Goal: Task Accomplishment & Management: Complete application form

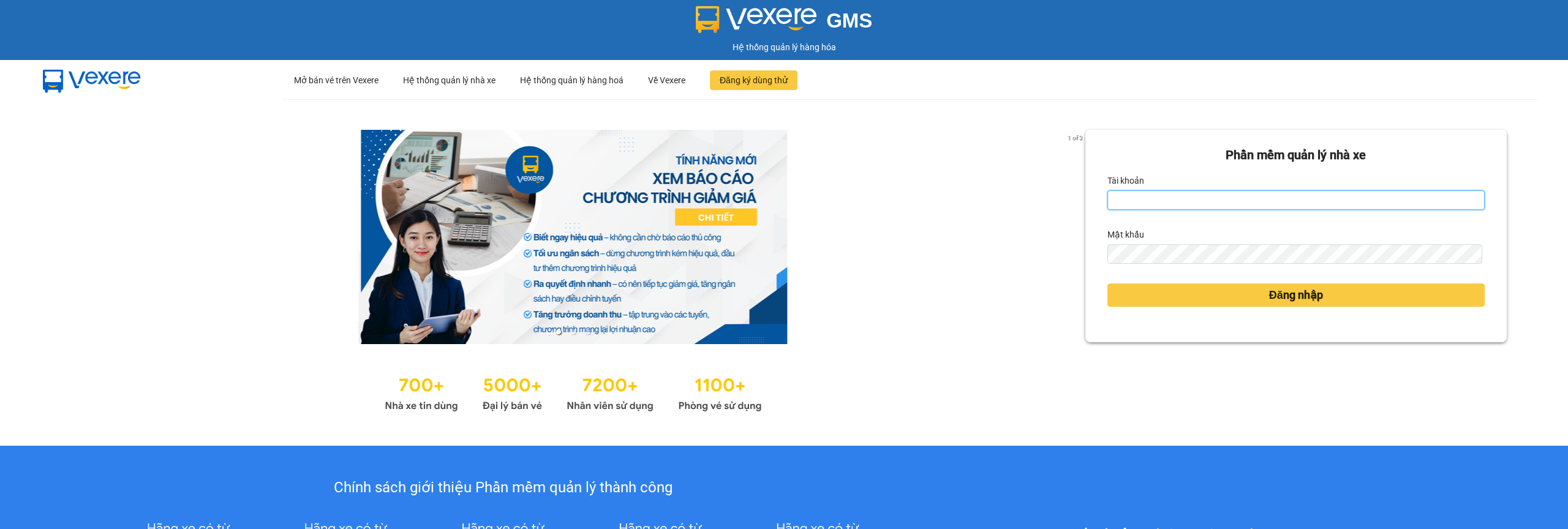
click at [1137, 201] on input "Tài khoản" at bounding box center [1295, 199] width 377 height 19
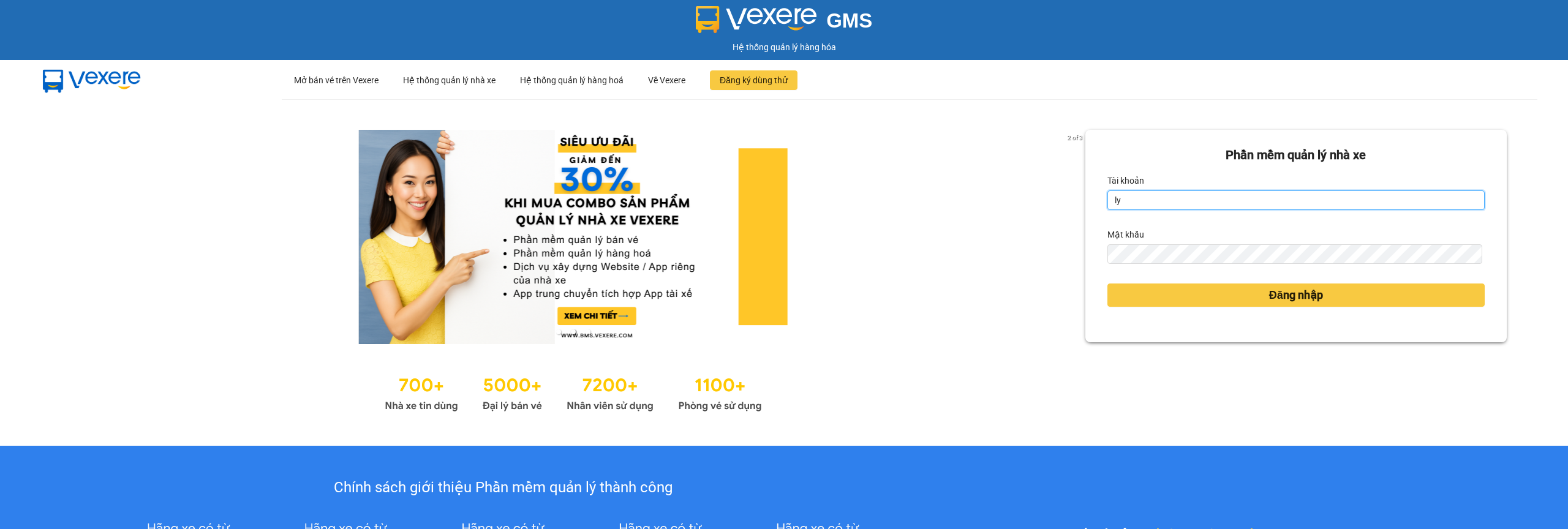
type input "ly.xtl"
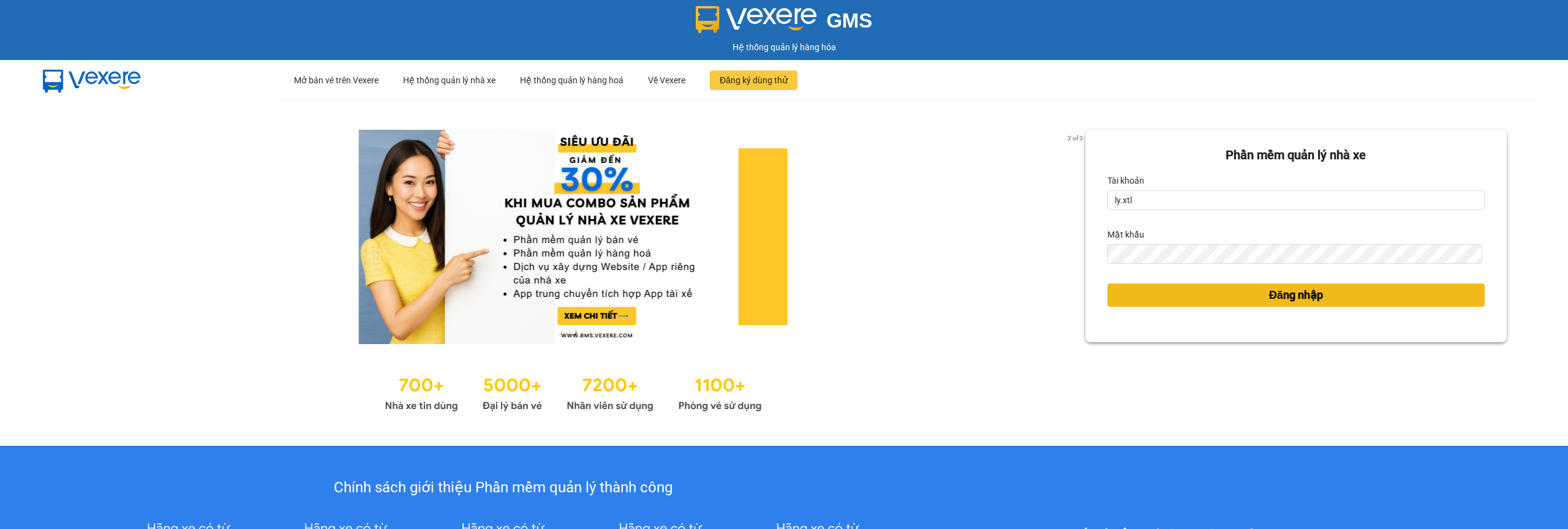
click at [1249, 306] on button "Đăng nhập" at bounding box center [1295, 295] width 377 height 23
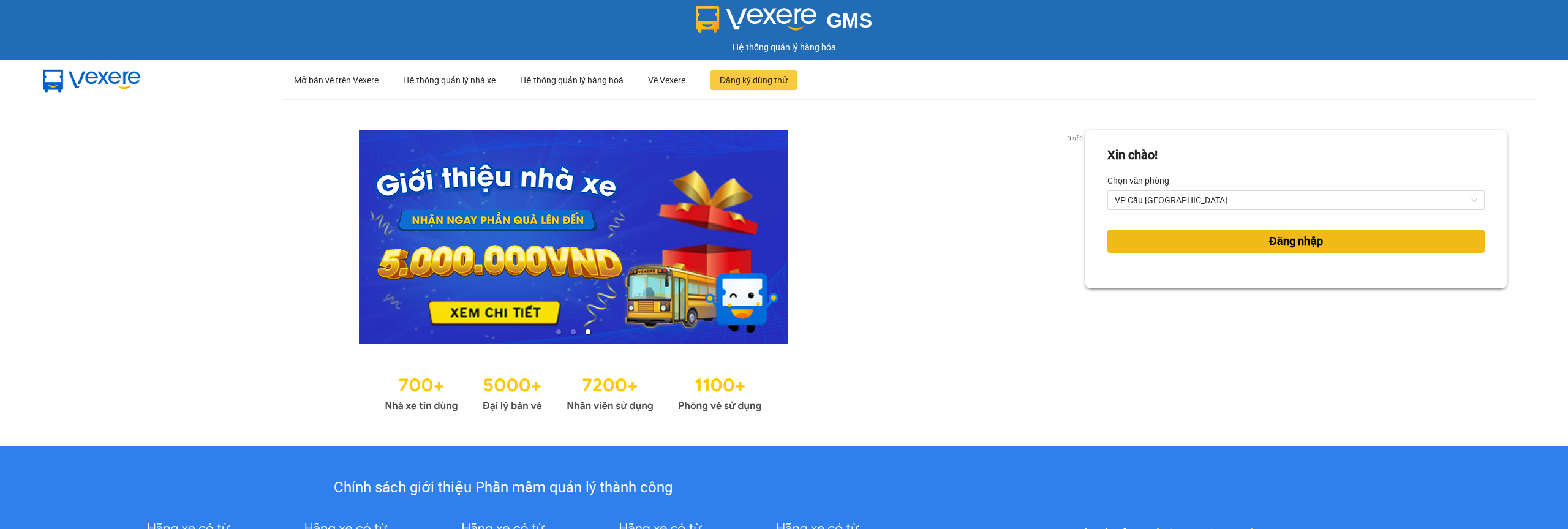
click at [1217, 243] on button "Đăng nhập" at bounding box center [1295, 241] width 377 height 23
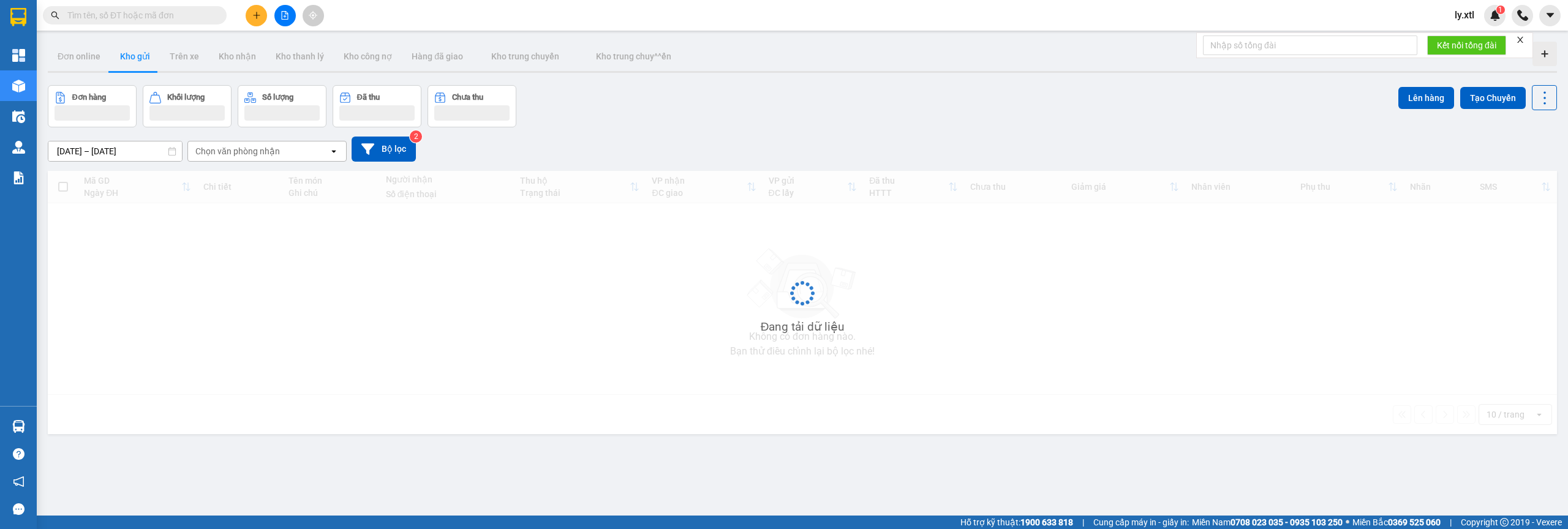
click at [248, 19] on button at bounding box center [256, 15] width 21 height 21
click at [282, 42] on div "Tạo đơn hàng" at bounding box center [304, 45] width 53 height 14
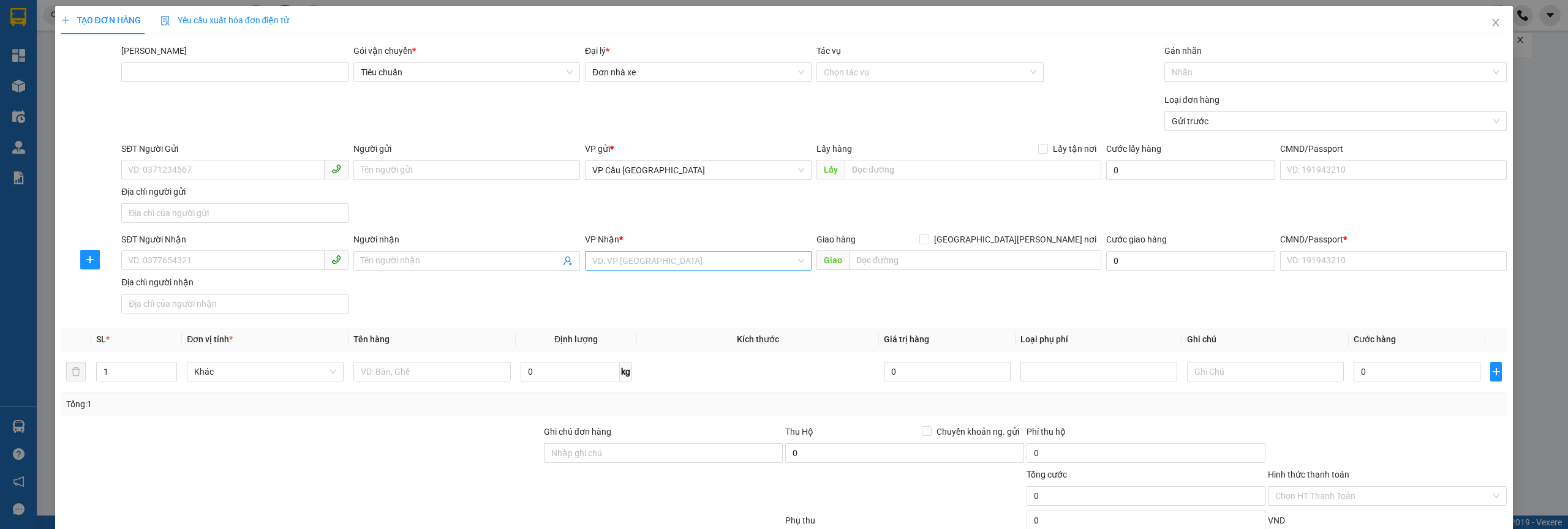
click at [703, 259] on input "search" at bounding box center [694, 260] width 203 height 19
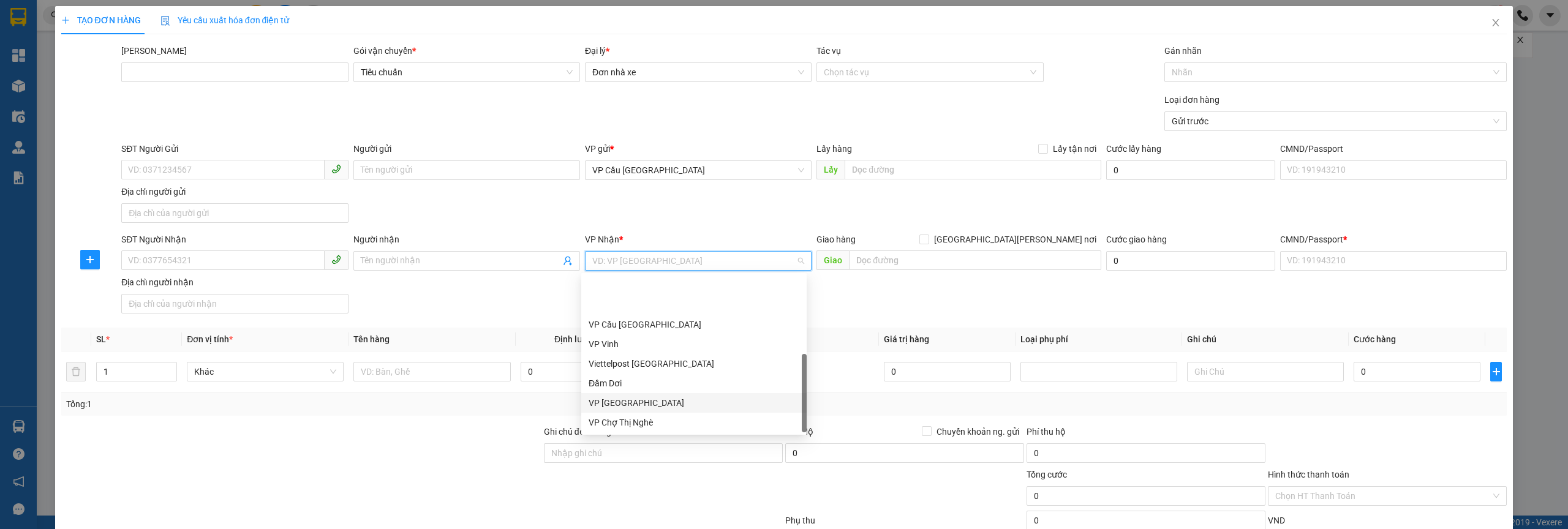
scroll to position [58, 0]
click at [679, 368] on div "VP Chợ Thị Nghè" at bounding box center [694, 363] width 210 height 14
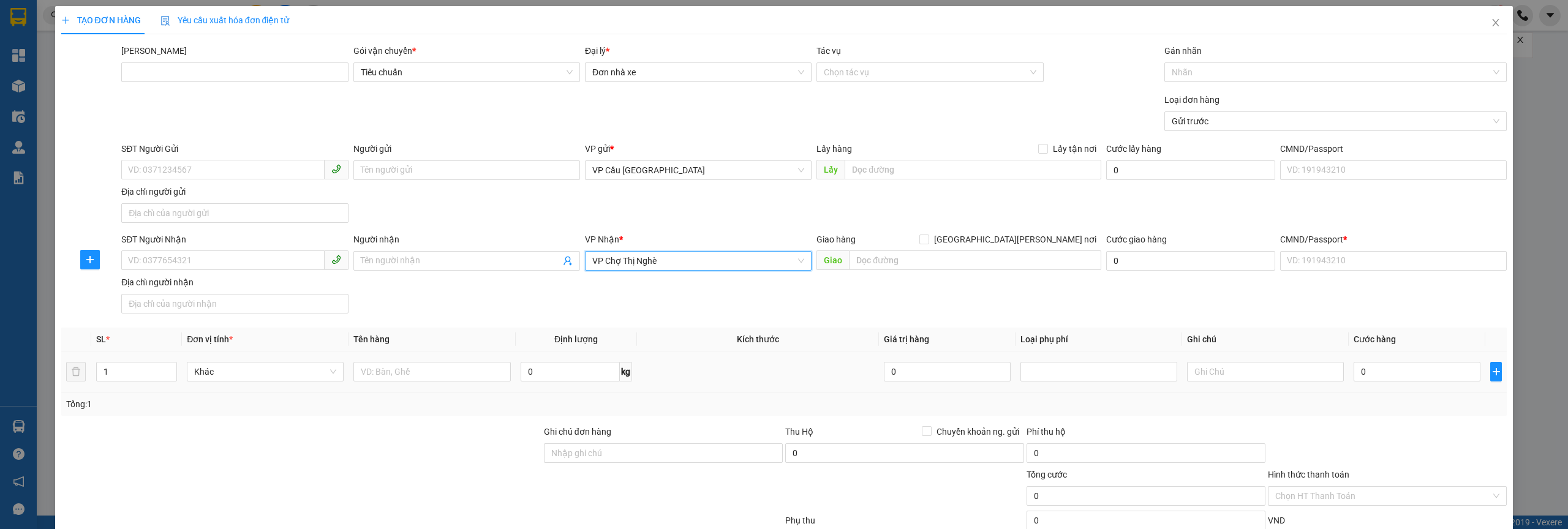
scroll to position [86, 0]
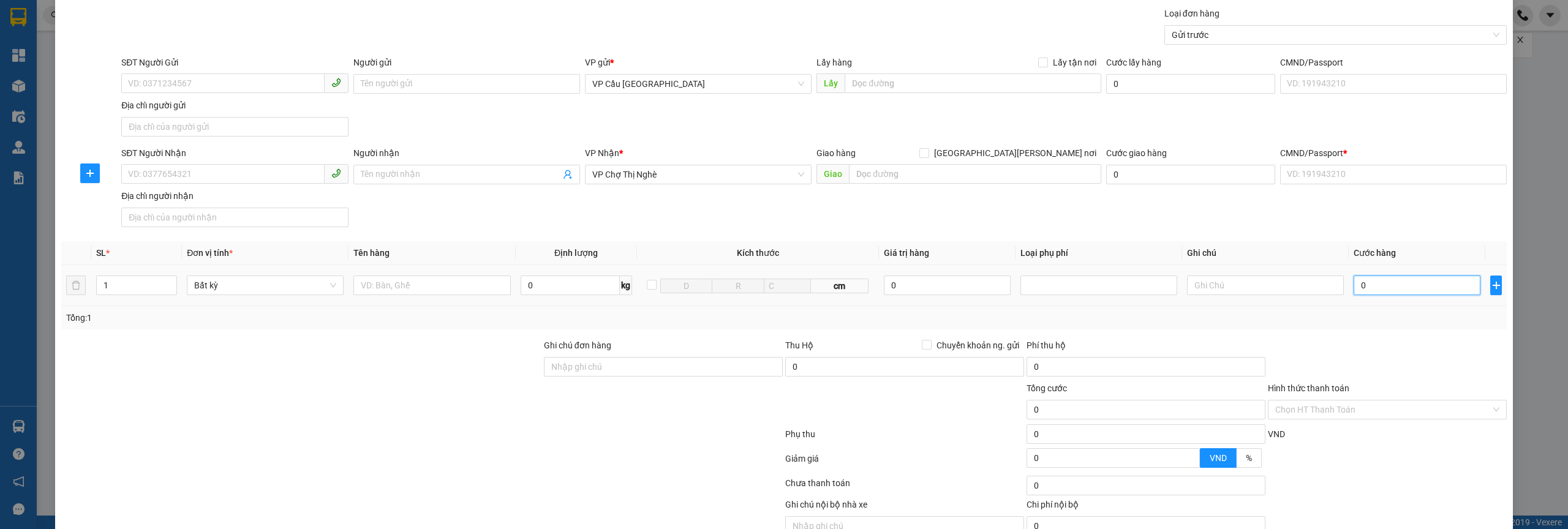
click at [1377, 279] on input "0" at bounding box center [1417, 284] width 127 height 19
type input "3"
type input "30"
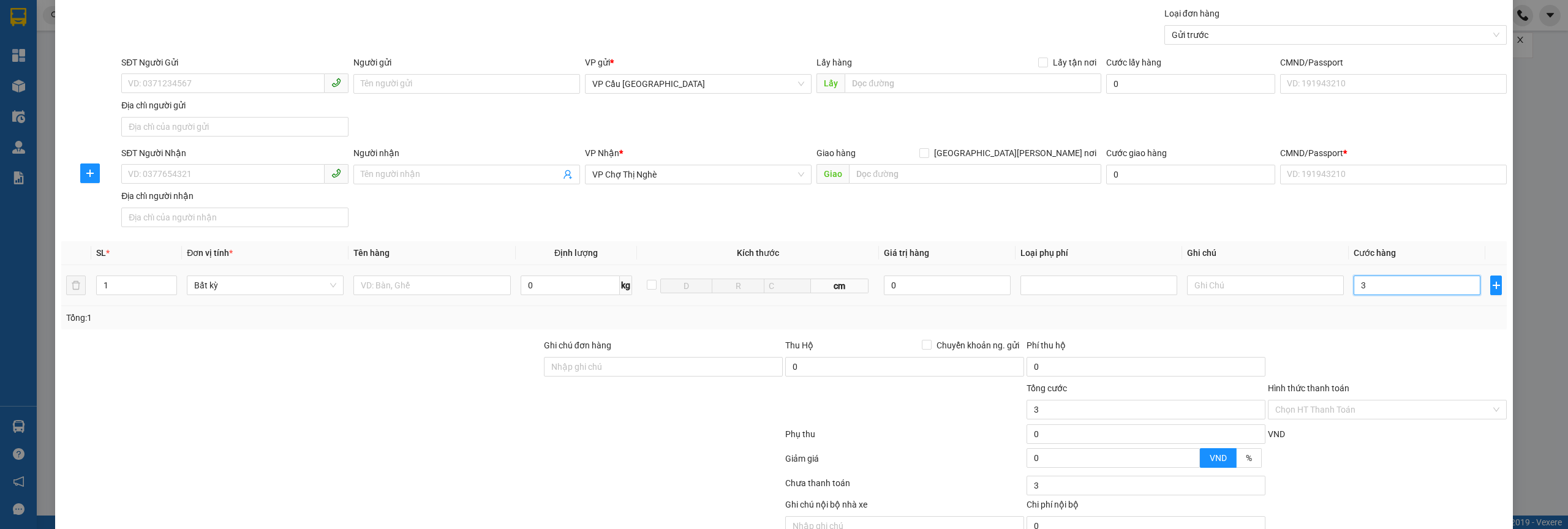
type input "30"
type input "30.000"
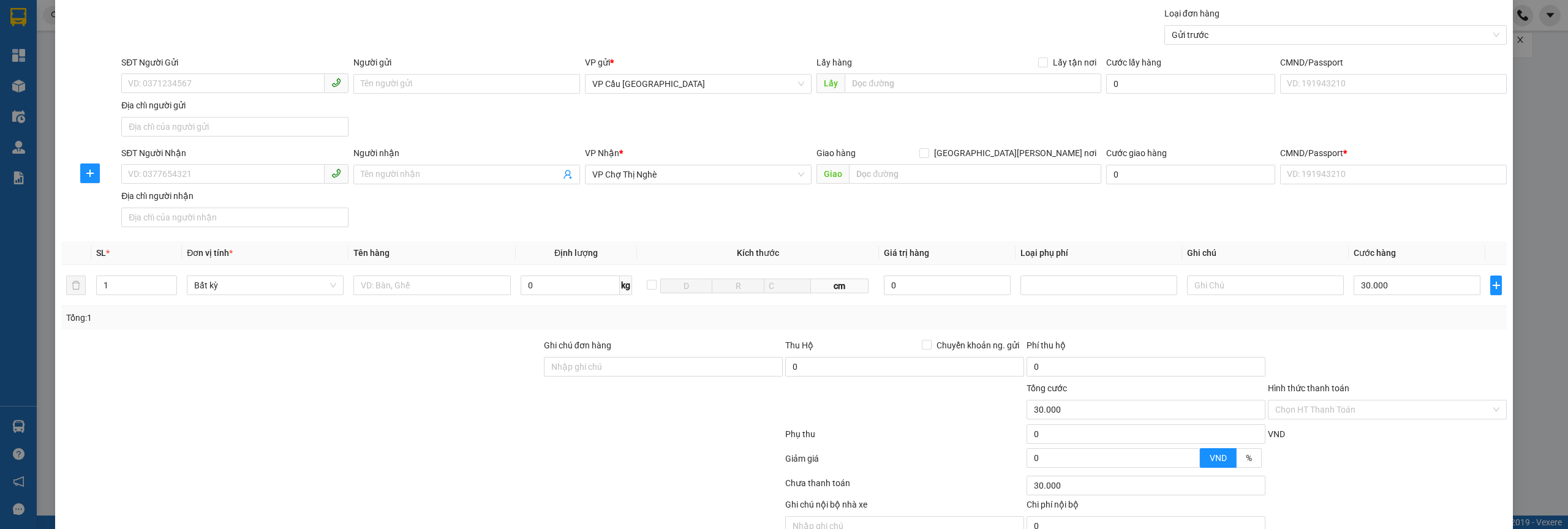
click at [447, 397] on div at bounding box center [301, 402] width 482 height 43
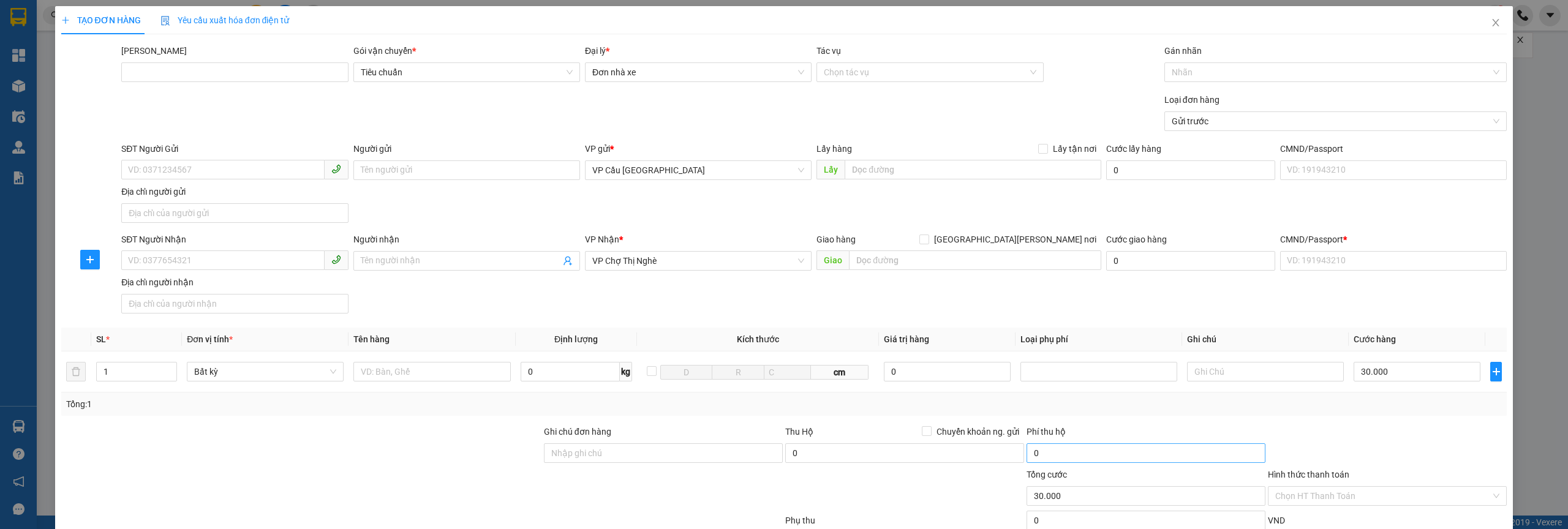
scroll to position [145, 0]
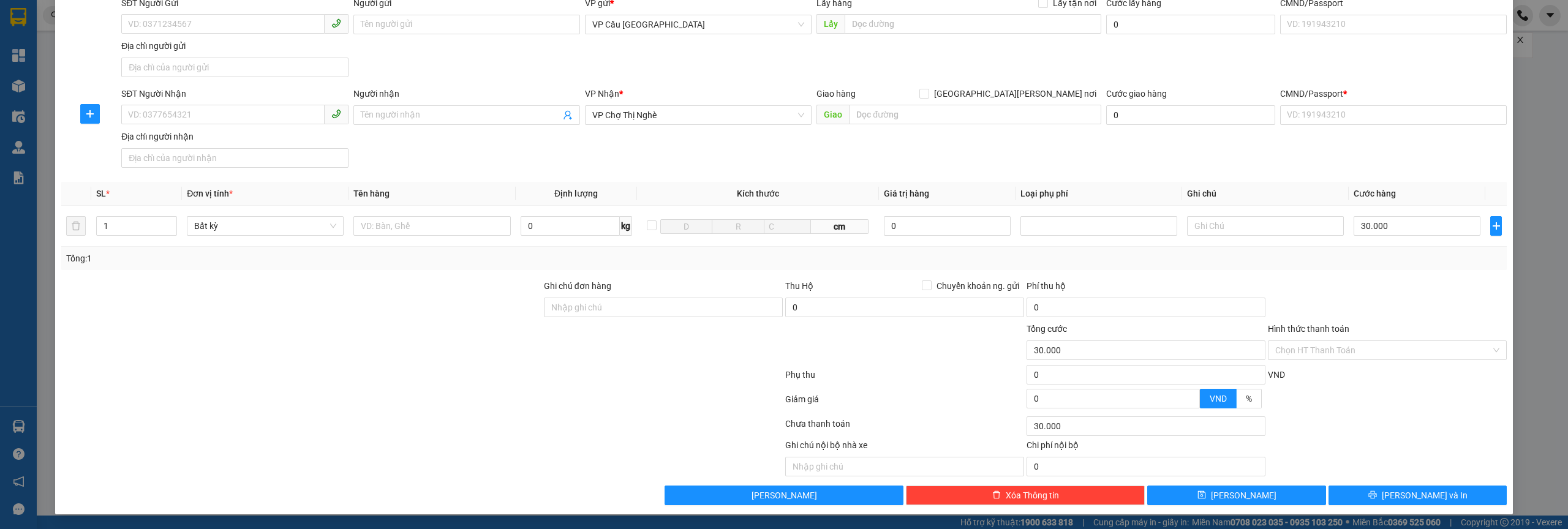
click at [1255, 506] on div "TẠO ĐƠN HÀNG Yêu cầu xuất [PERSON_NAME] điện tử Transit Pickup Surcharge Ids Tr…" at bounding box center [784, 186] width 1459 height 653
click at [1256, 497] on button "[PERSON_NAME]" at bounding box center [1236, 495] width 179 height 19
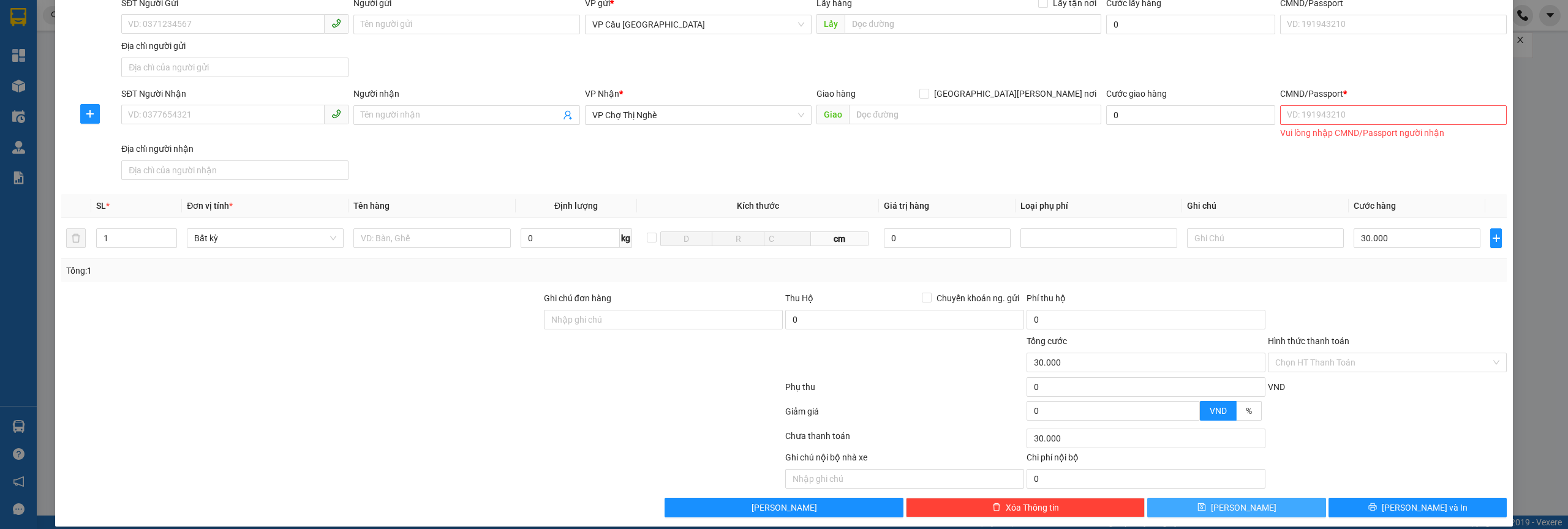
scroll to position [67, 0]
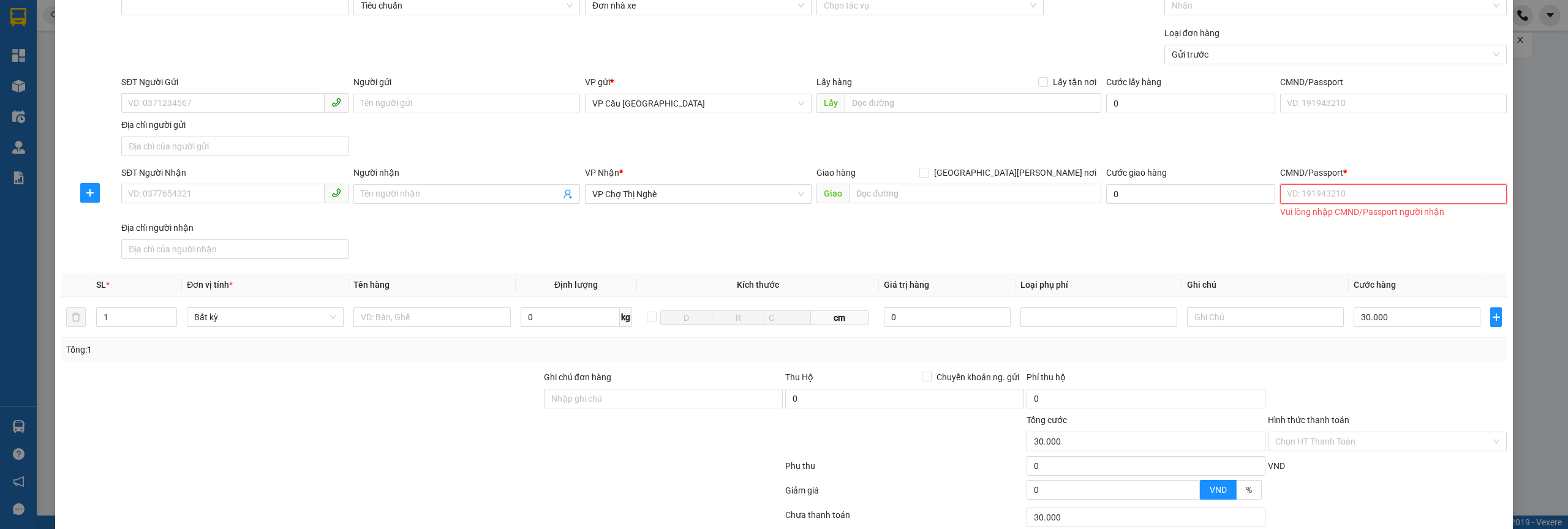
click at [1328, 201] on input "CMND/Passport *" at bounding box center [1393, 194] width 226 height 19
click at [1329, 200] on input "CMND/Passport *" at bounding box center [1393, 194] width 226 height 19
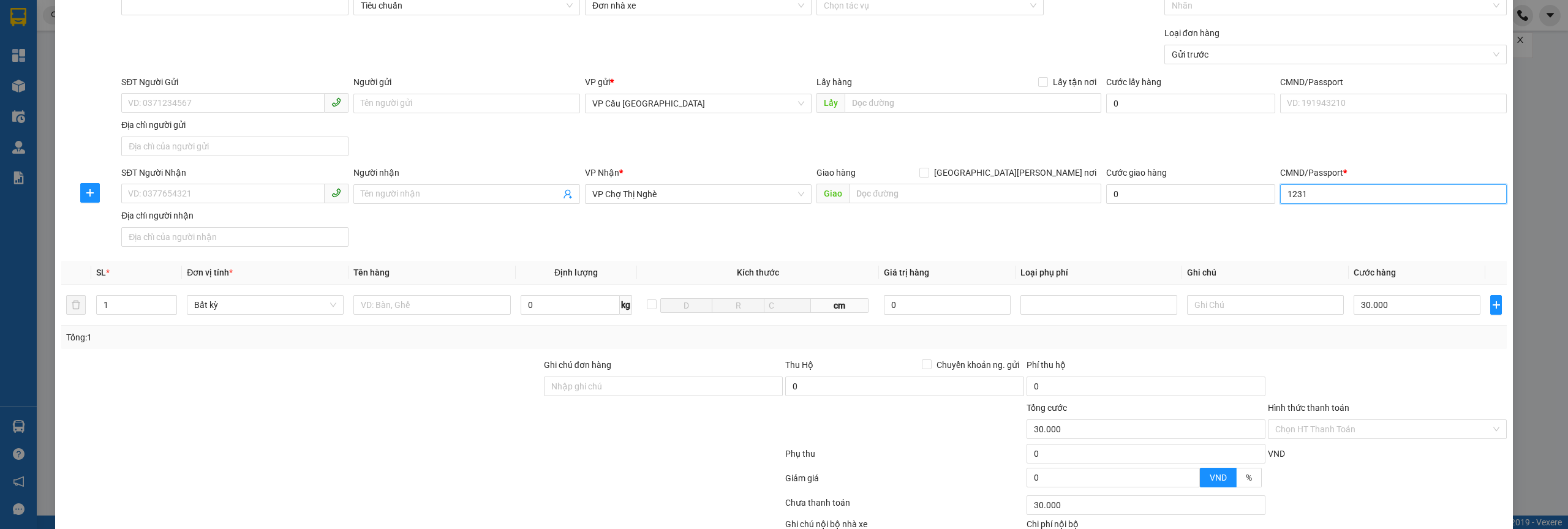
scroll to position [145, 0]
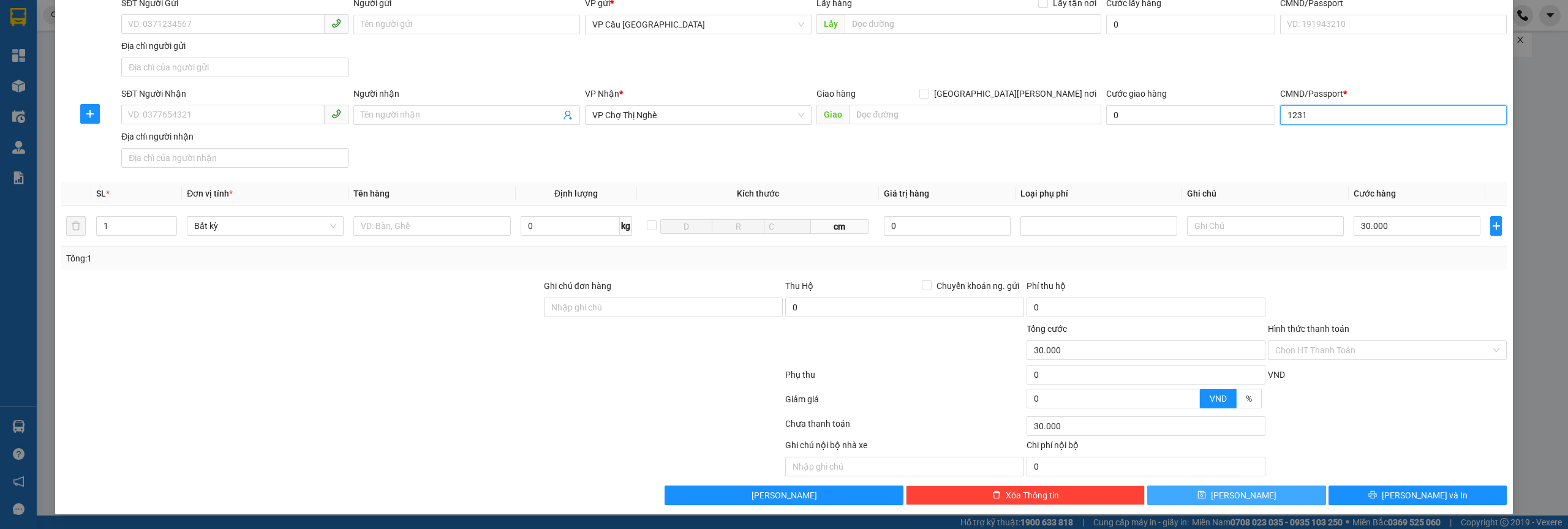
type input "1231"
click at [1229, 494] on span "[PERSON_NAME]" at bounding box center [1243, 495] width 66 height 14
type input "0"
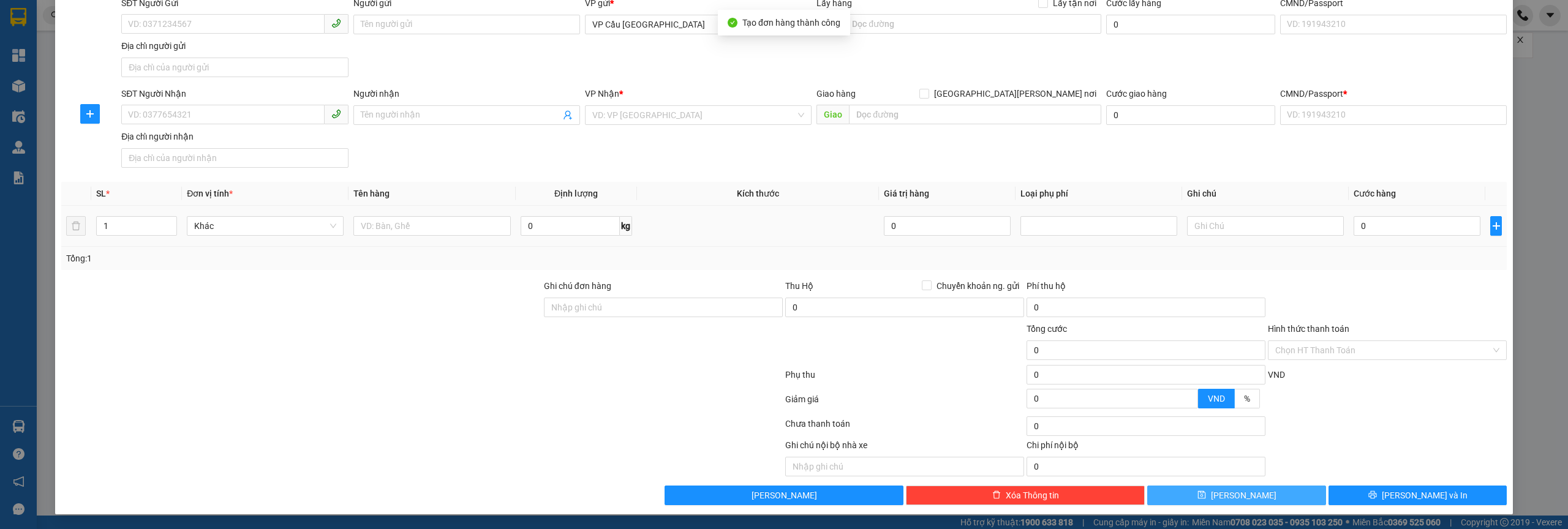
scroll to position [0, 0]
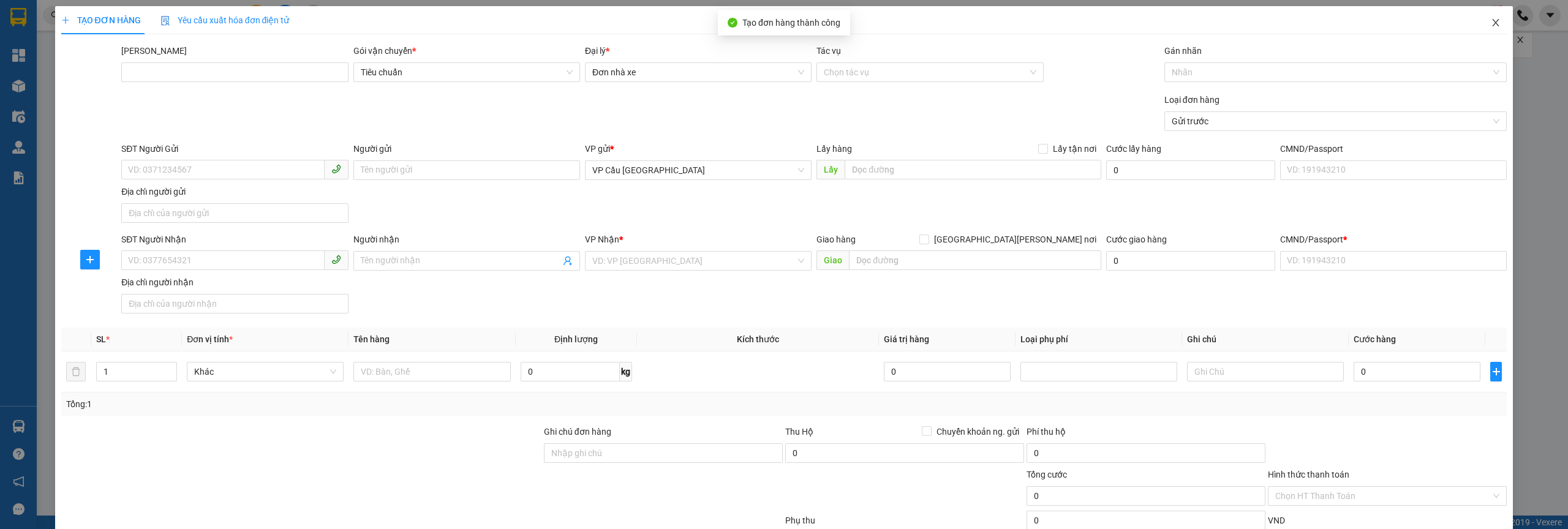
click at [1493, 18] on span "Close" at bounding box center [1495, 23] width 34 height 34
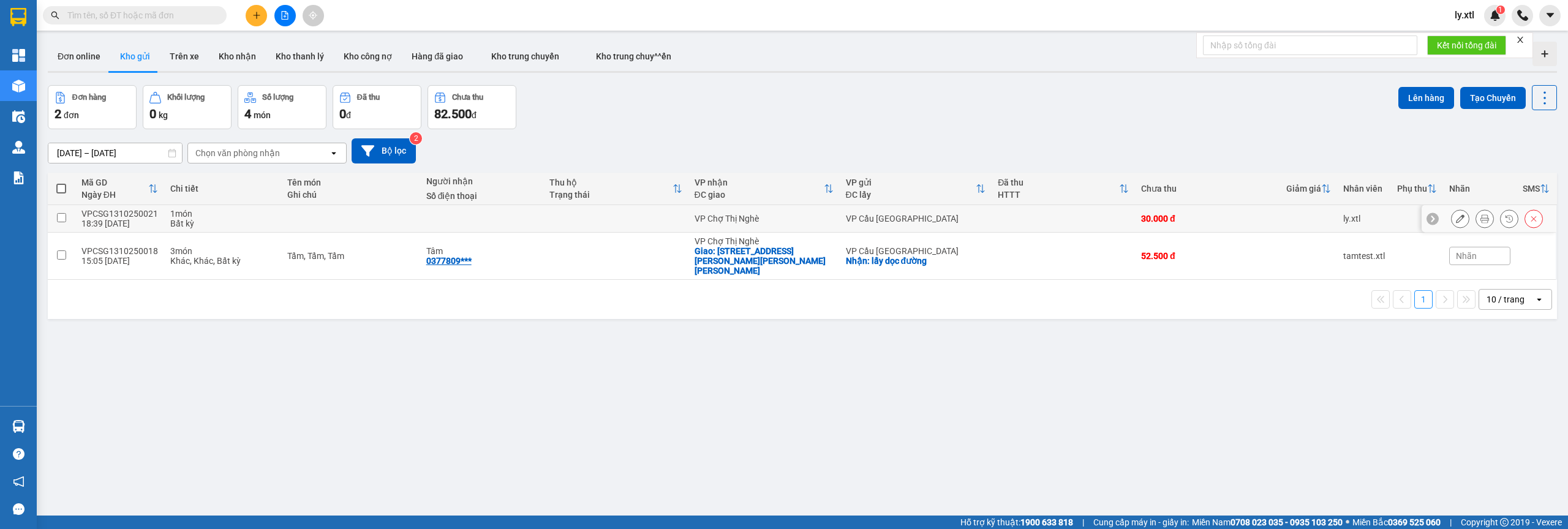
click at [63, 211] on td at bounding box center [62, 219] width 28 height 28
checkbox input "true"
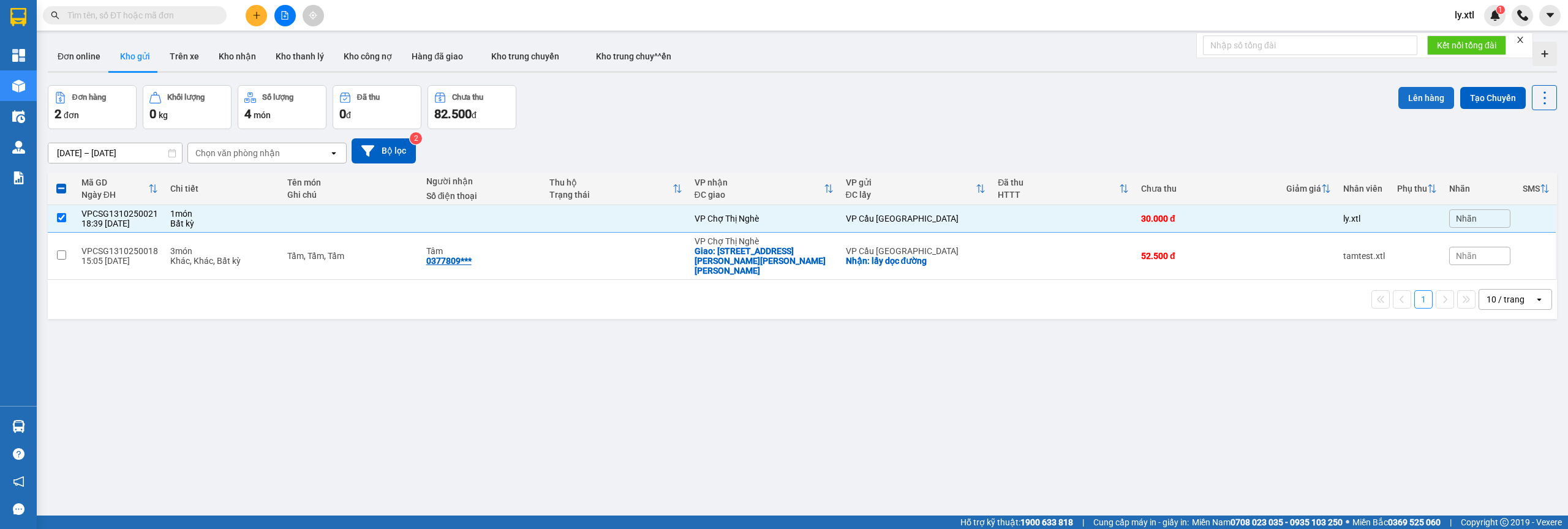
click at [1411, 98] on button "Lên hàng" at bounding box center [1426, 98] width 56 height 22
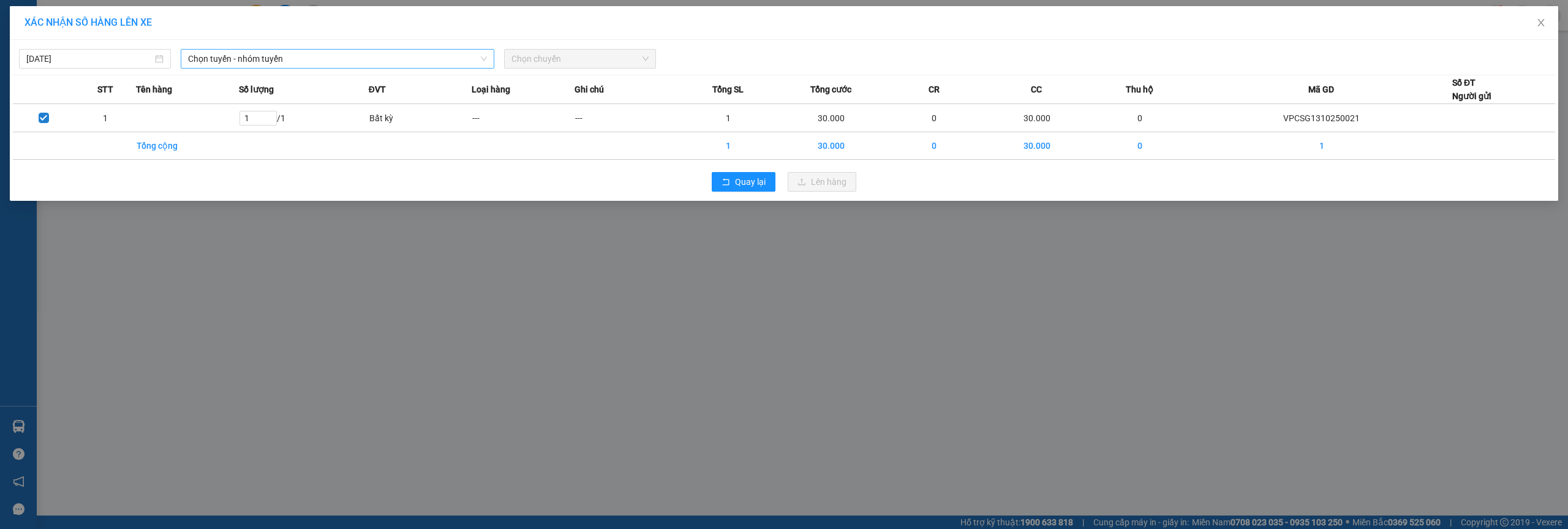
click at [277, 58] on span "Chọn tuyến - nhóm tuyến" at bounding box center [338, 58] width 299 height 19
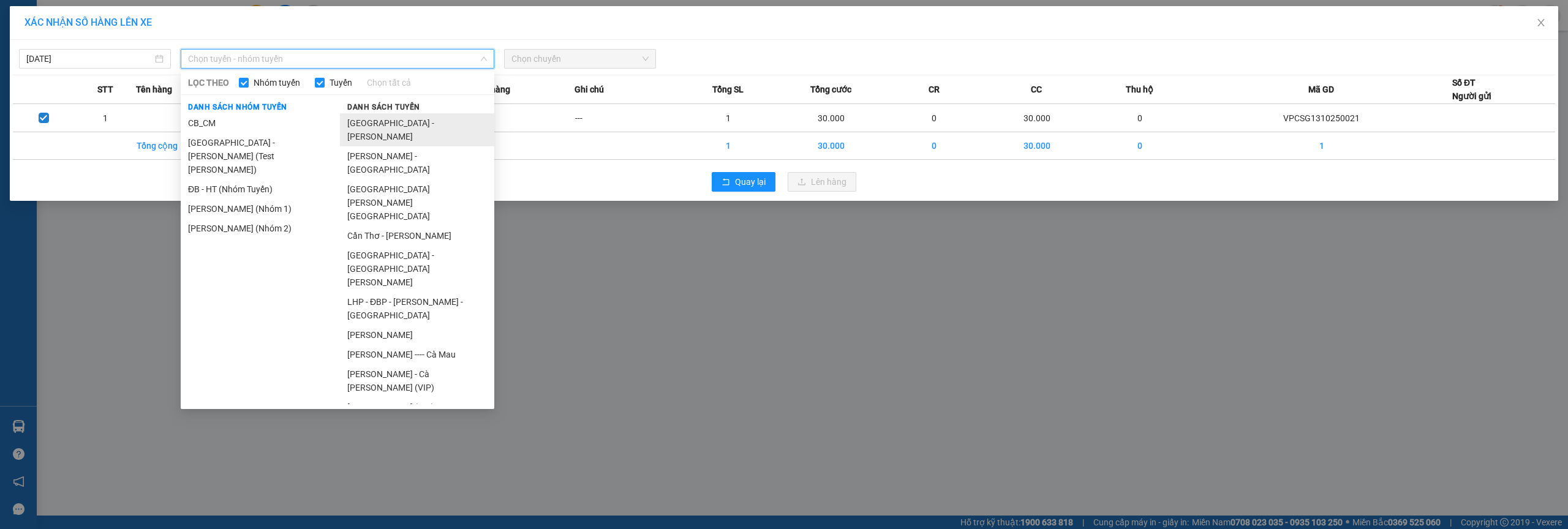
click at [397, 127] on li "[GEOGRAPHIC_DATA] - [PERSON_NAME]" at bounding box center [417, 130] width 154 height 33
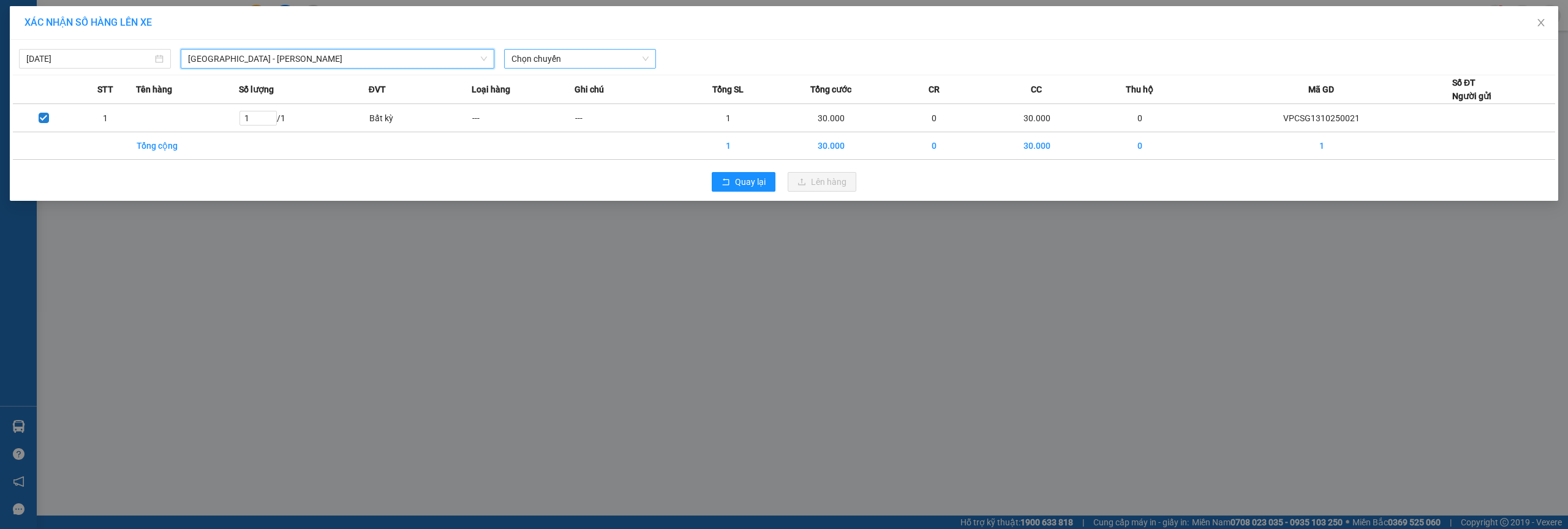
click at [617, 67] on span "Chọn chuyến" at bounding box center [580, 58] width 137 height 19
click at [569, 102] on div "10:00" at bounding box center [558, 103] width 96 height 14
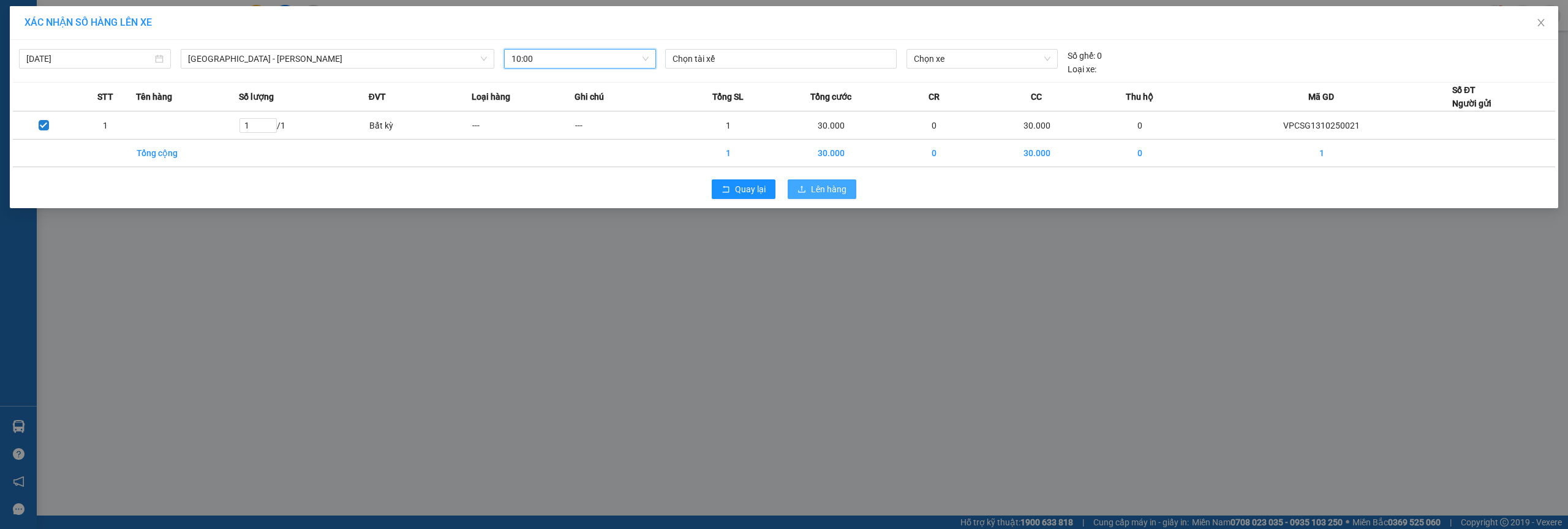
click at [818, 185] on span "Lên hàng" at bounding box center [828, 189] width 35 height 14
